Goal: Task Accomplishment & Management: Use online tool/utility

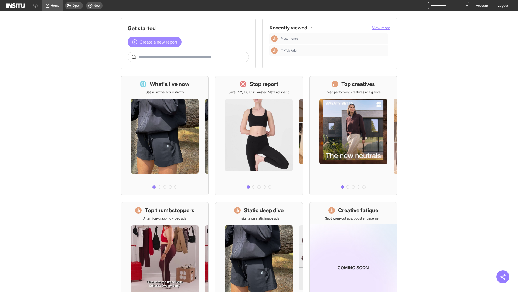
click at [156, 42] on span "Create a new report" at bounding box center [159, 42] width 38 height 6
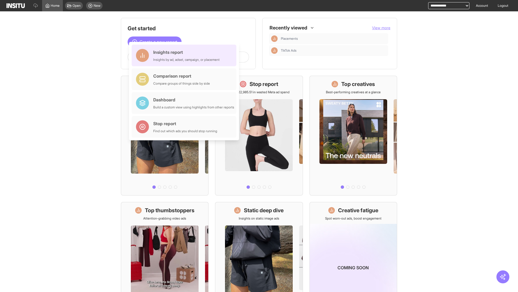
click at [185, 55] on div "Insights report Insights by ad, adset, campaign, or placement" at bounding box center [186, 55] width 66 height 13
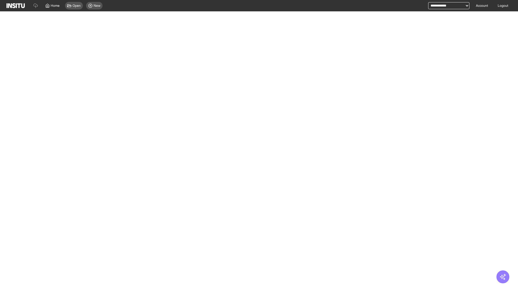
select select "**"
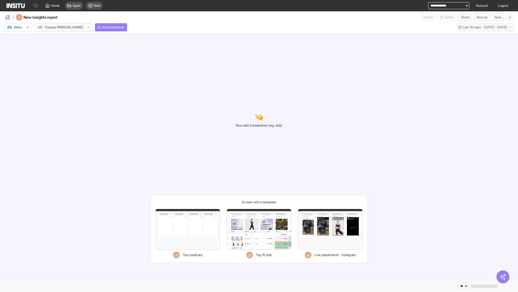
click at [18, 27] on div at bounding box center [14, 27] width 15 height 5
click at [18, 39] on span "Meta" at bounding box center [17, 38] width 7 height 5
click at [102, 27] on span "Add breakdown" at bounding box center [113, 27] width 23 height 4
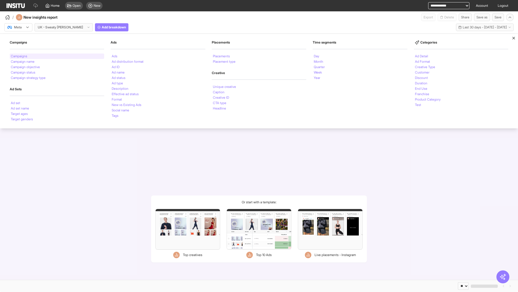
click at [19, 56] on li "Campaigns" at bounding box center [19, 56] width 16 height 3
